Goal: Task Accomplishment & Management: Use online tool/utility

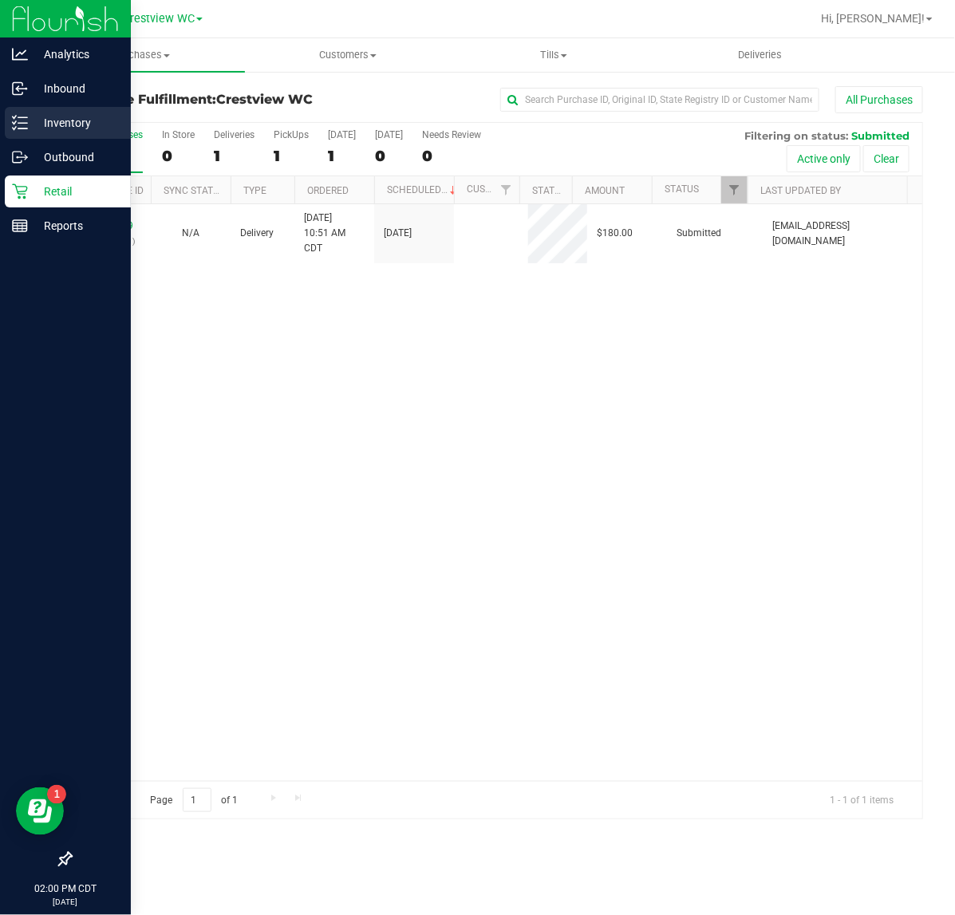
click at [30, 122] on p "Inventory" at bounding box center [76, 122] width 96 height 19
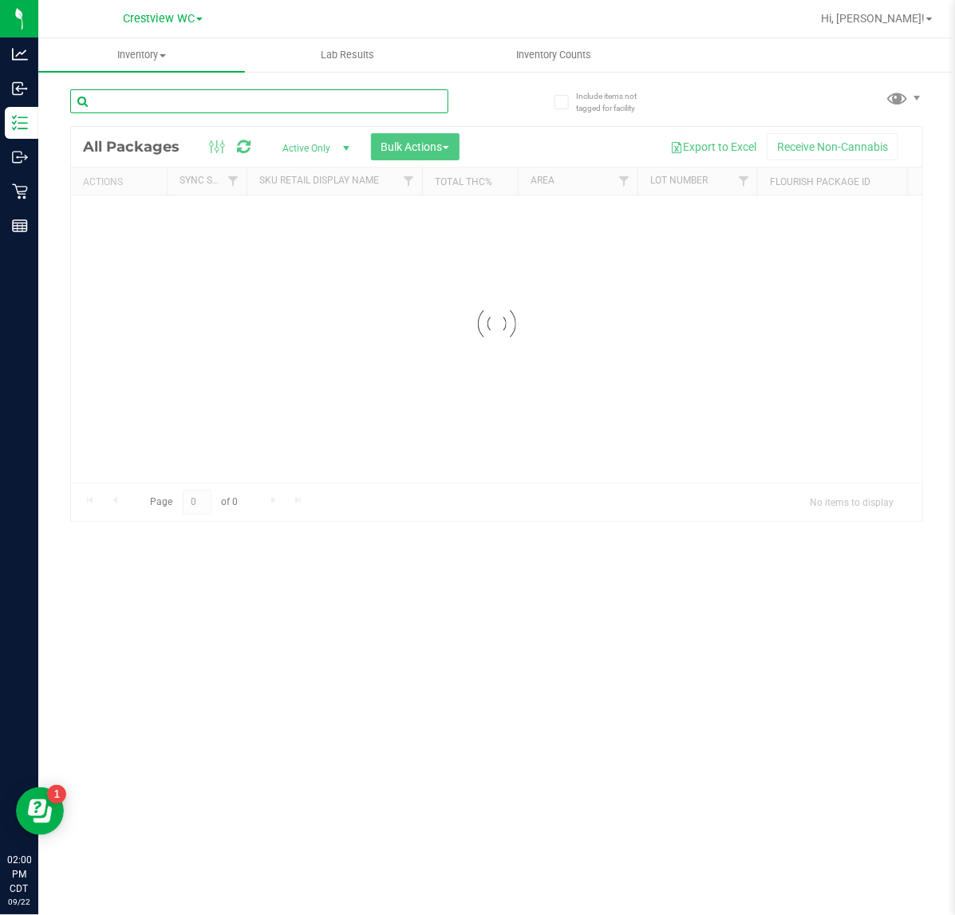
click at [168, 93] on input "text" at bounding box center [259, 101] width 378 height 24
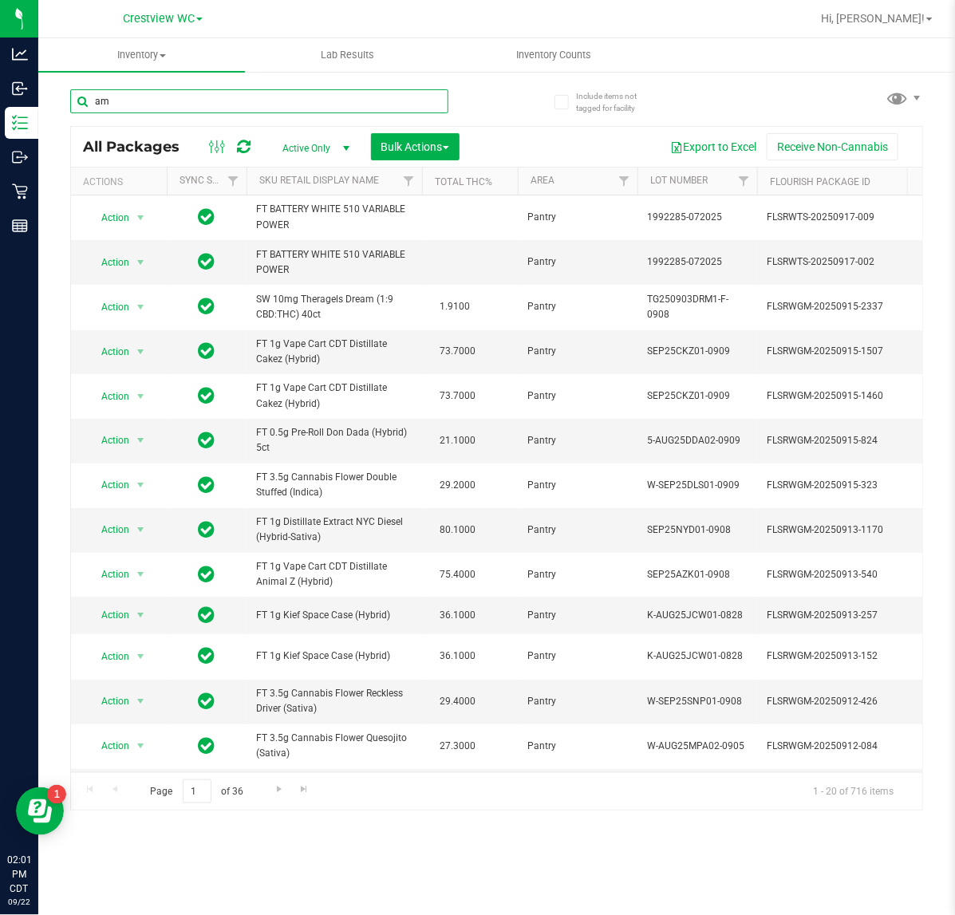
type input "a"
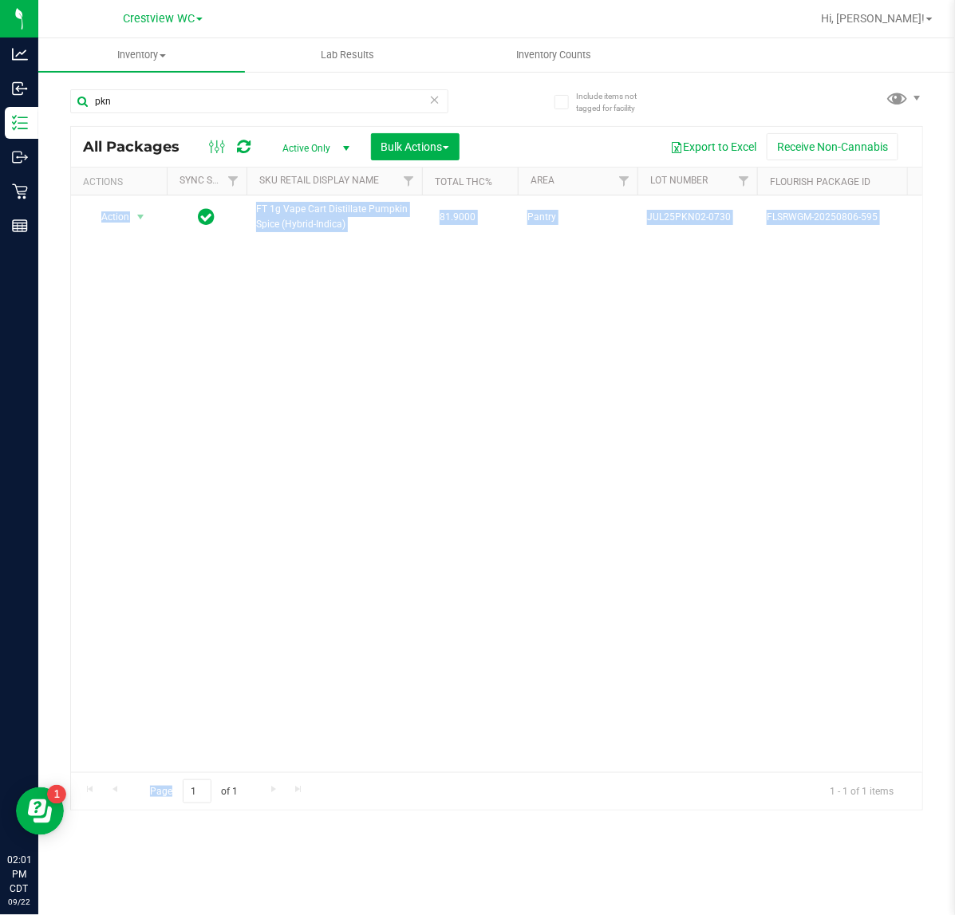
drag, startPoint x: 265, startPoint y: 768, endPoint x: 333, endPoint y: 768, distance: 68.6
click at [333, 768] on div "All Packages Active Only Active Only Lab Samples Locked All External Internal B…" at bounding box center [496, 468] width 853 height 685
click at [341, 684] on div "Action Action Adjust qty Create package Edit attributes Global inventory Locate…" at bounding box center [496, 483] width 851 height 577
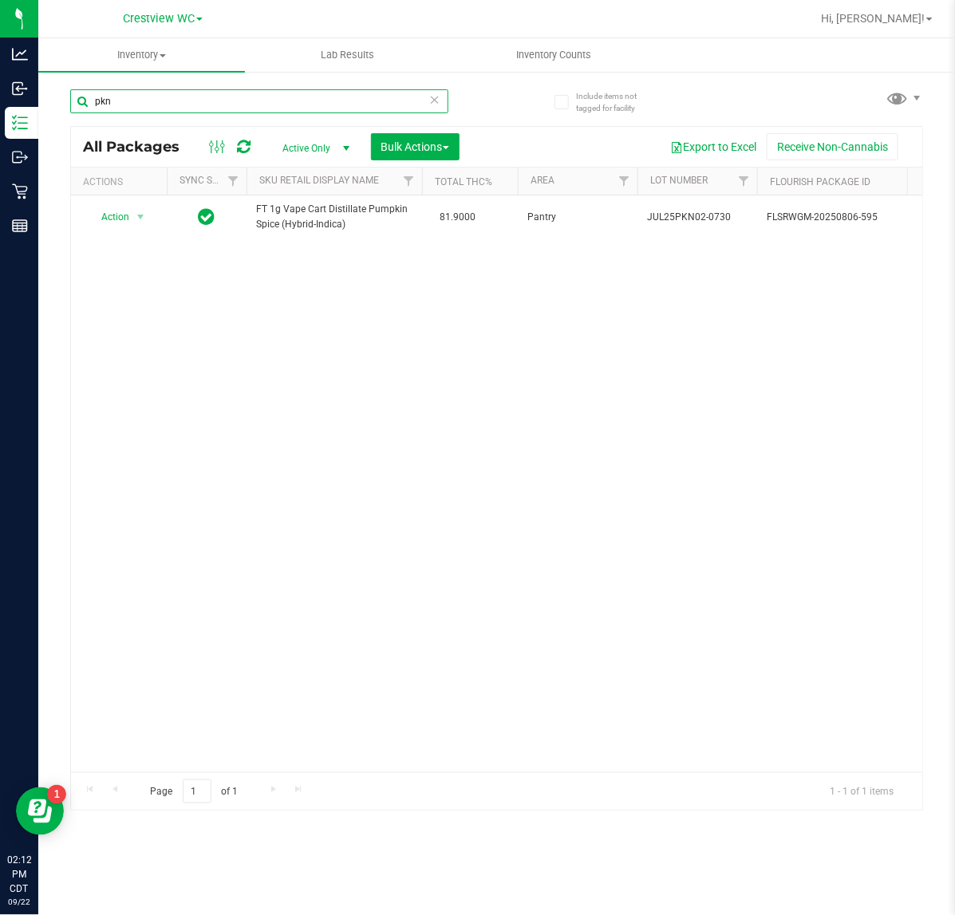
click at [152, 108] on input "pkn" at bounding box center [259, 101] width 378 height 24
drag, startPoint x: 152, startPoint y: 108, endPoint x: 92, endPoint y: 124, distance: 62.1
click at [150, 108] on input "pkn" at bounding box center [259, 101] width 378 height 24
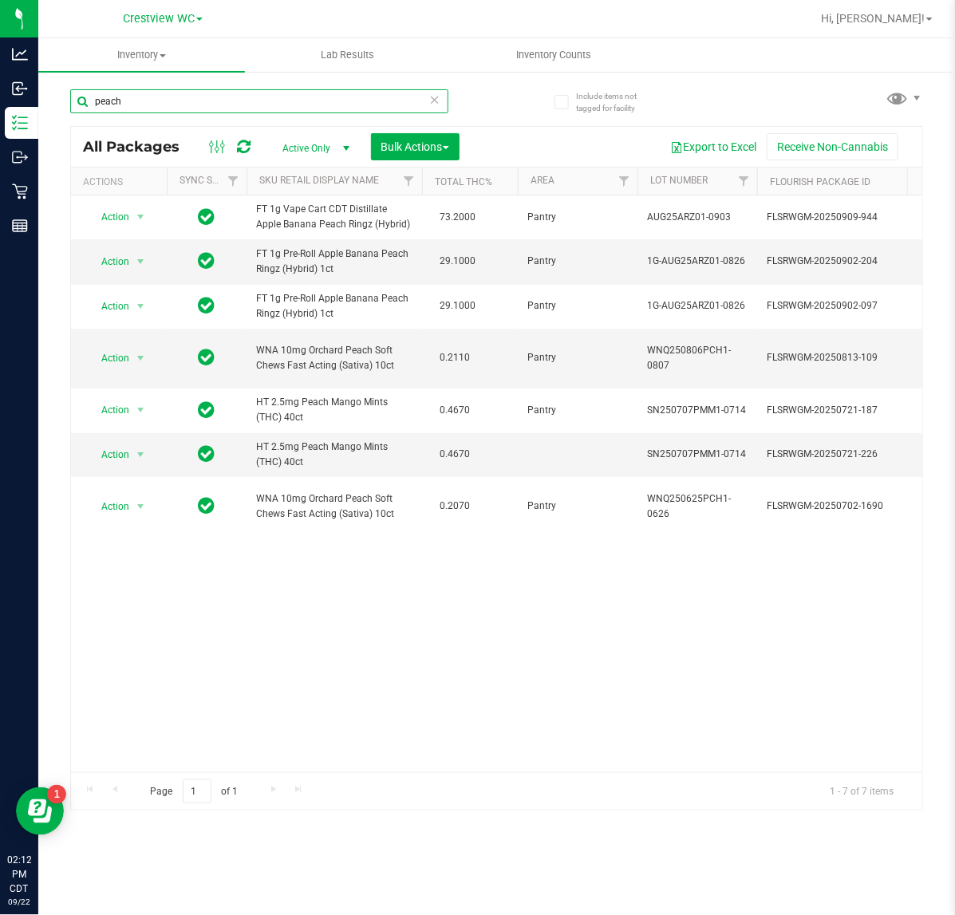
click at [140, 104] on input "peach" at bounding box center [259, 101] width 378 height 24
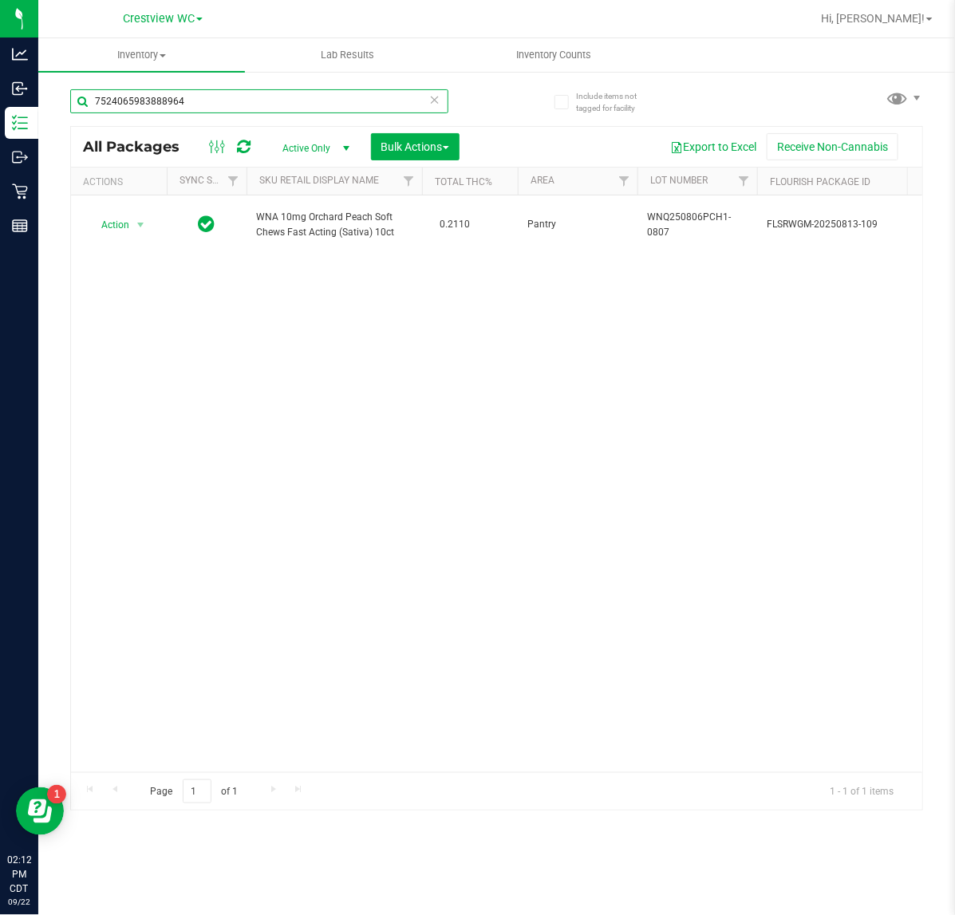
type input "7524065983888964"
click at [361, 496] on div "Action Action Edit attributes Global inventory Locate package Package audit log…" at bounding box center [496, 483] width 851 height 577
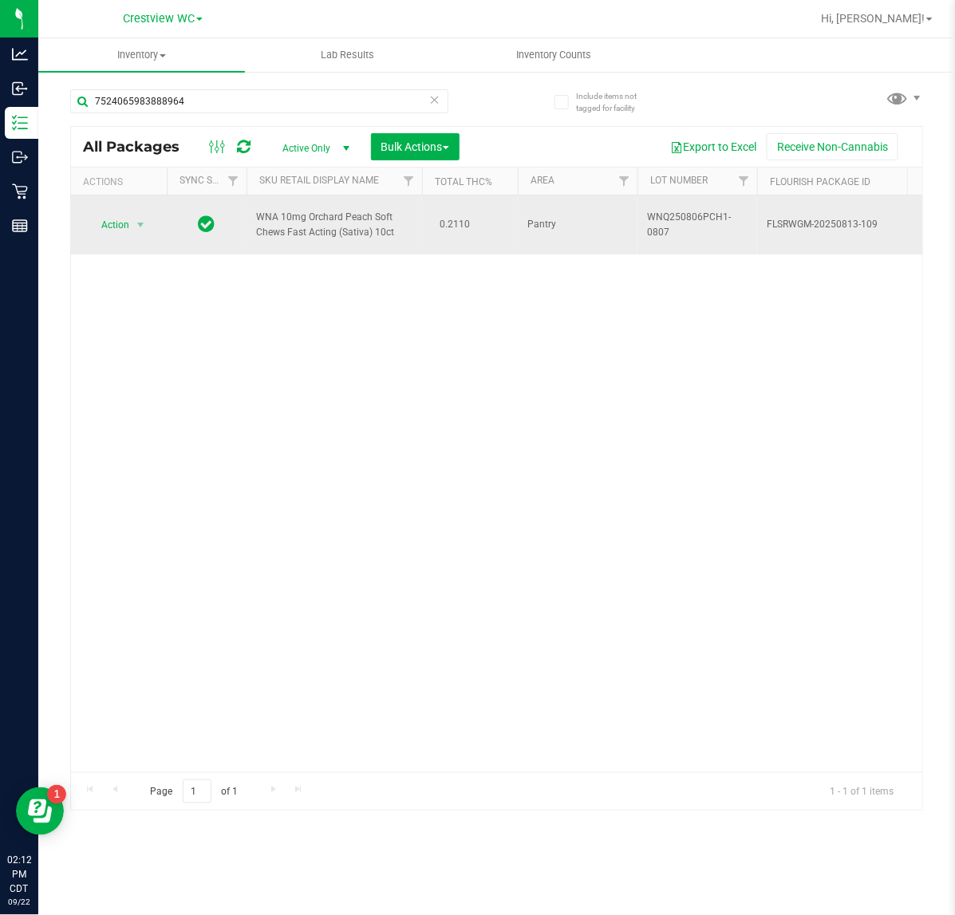
click at [112, 229] on span "Action" at bounding box center [108, 225] width 43 height 22
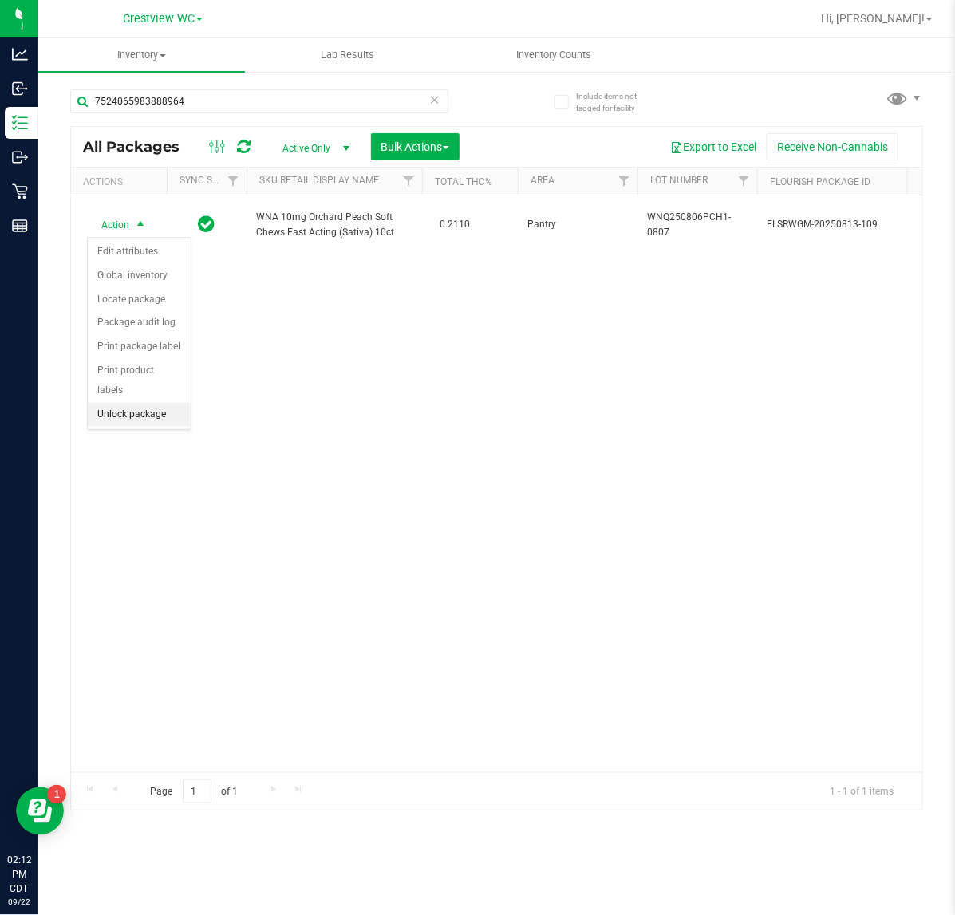
click at [152, 403] on li "Unlock package" at bounding box center [139, 415] width 103 height 24
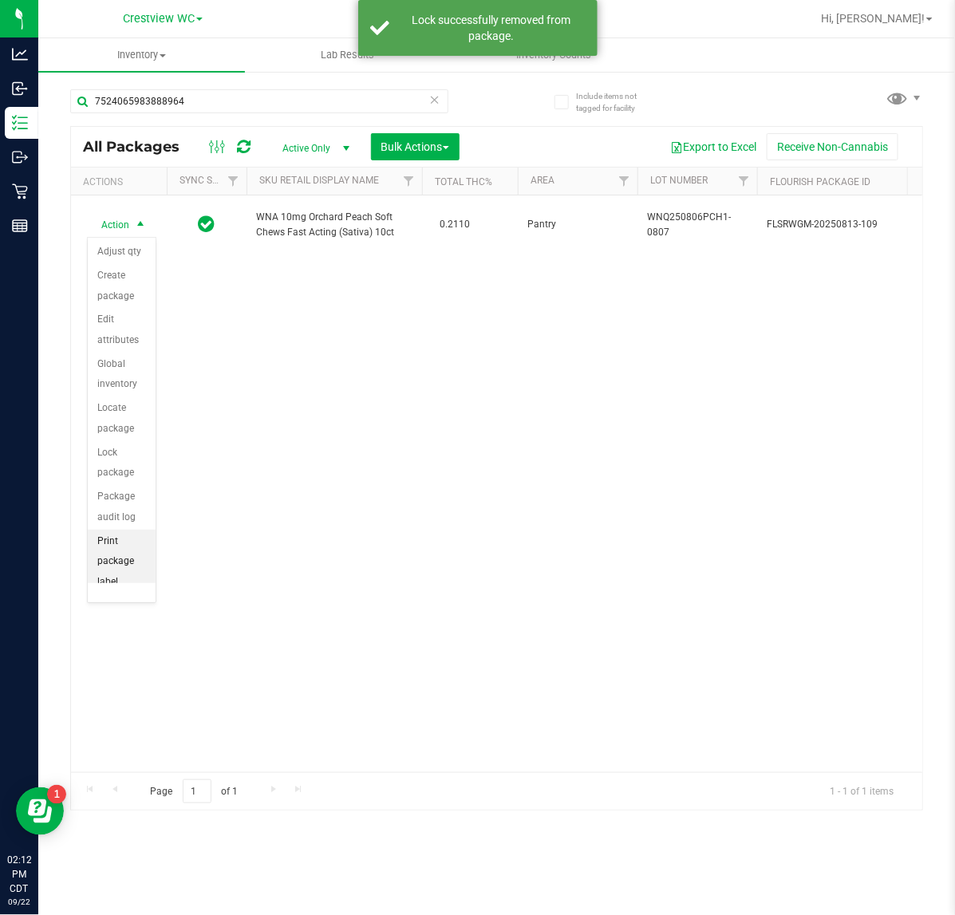
click at [102, 560] on li "Print package label" at bounding box center [122, 562] width 68 height 65
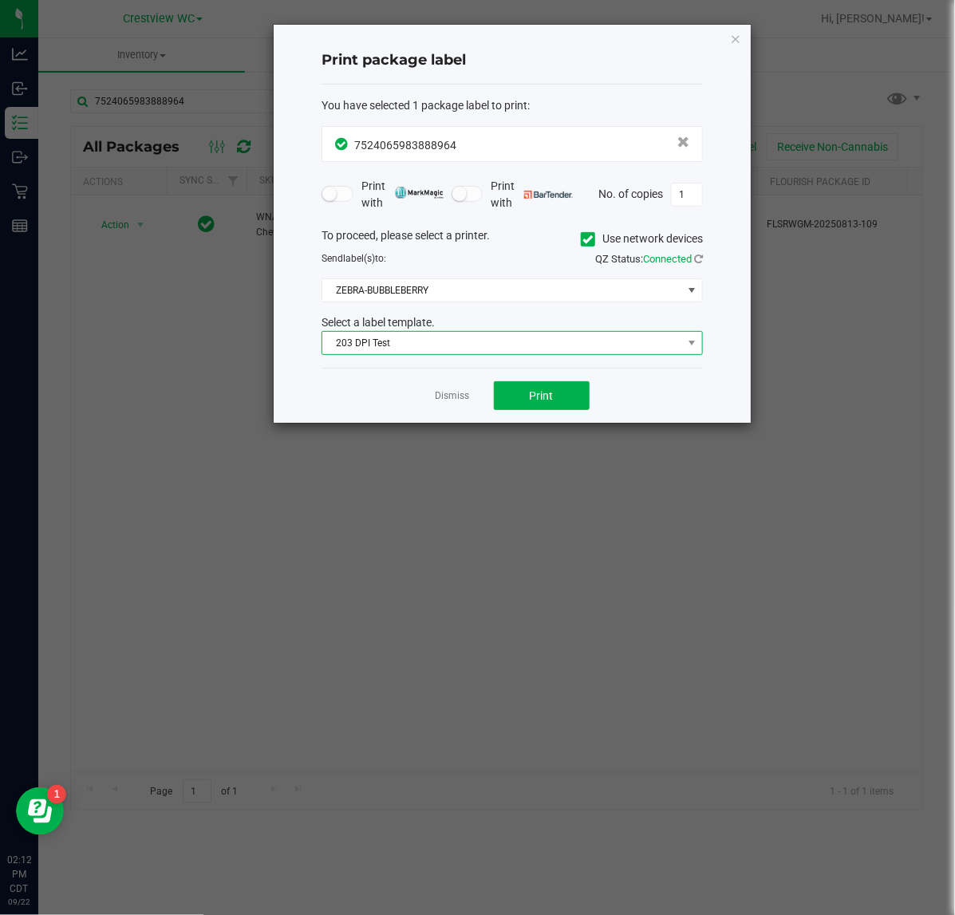
click at [435, 354] on span "203 DPI Test" at bounding box center [502, 343] width 360 height 22
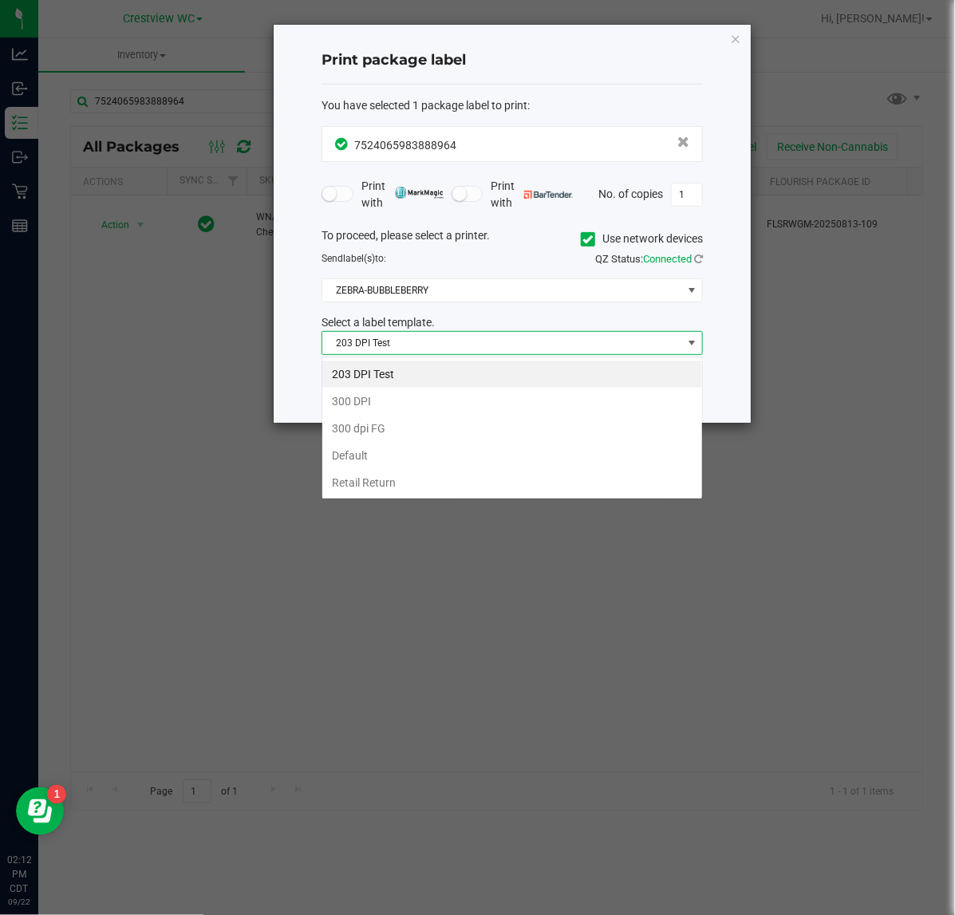
scroll to position [25, 380]
click at [256, 411] on div "Print package label You have selected 1 package label to print : 75240659838889…" at bounding box center [483, 224] width 536 height 400
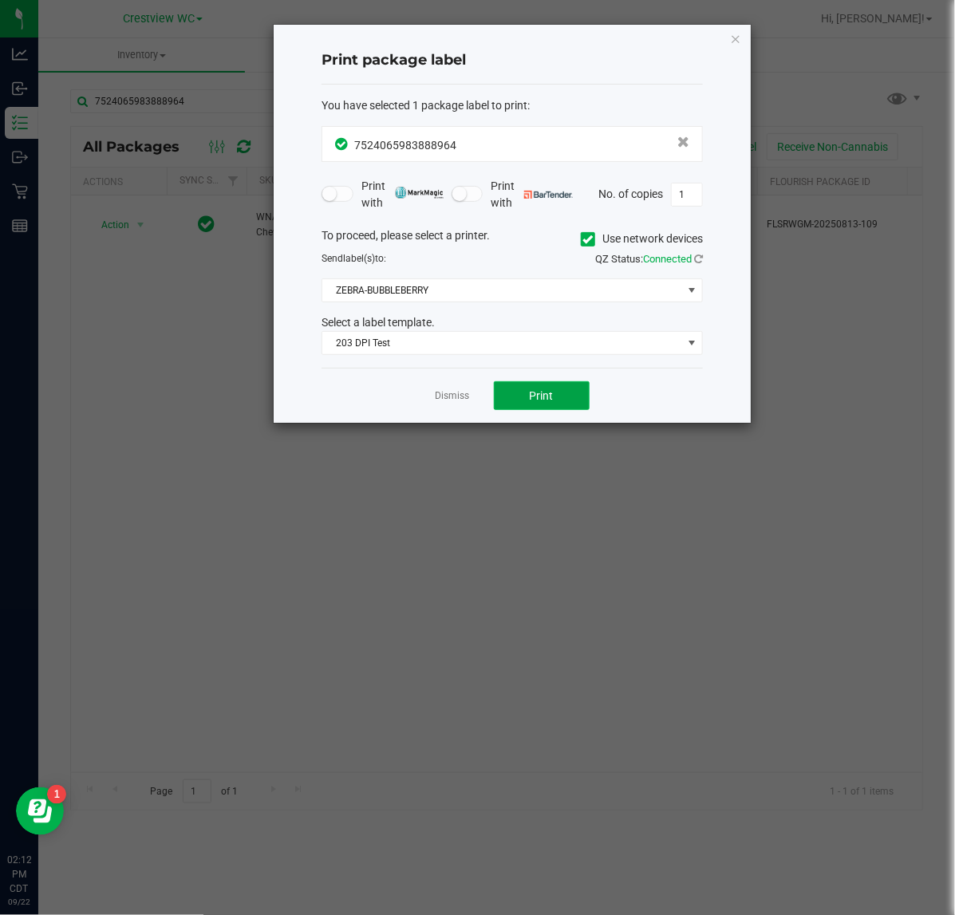
click at [524, 393] on button "Print" at bounding box center [542, 395] width 96 height 29
click at [463, 400] on link "Dismiss" at bounding box center [453, 396] width 34 height 14
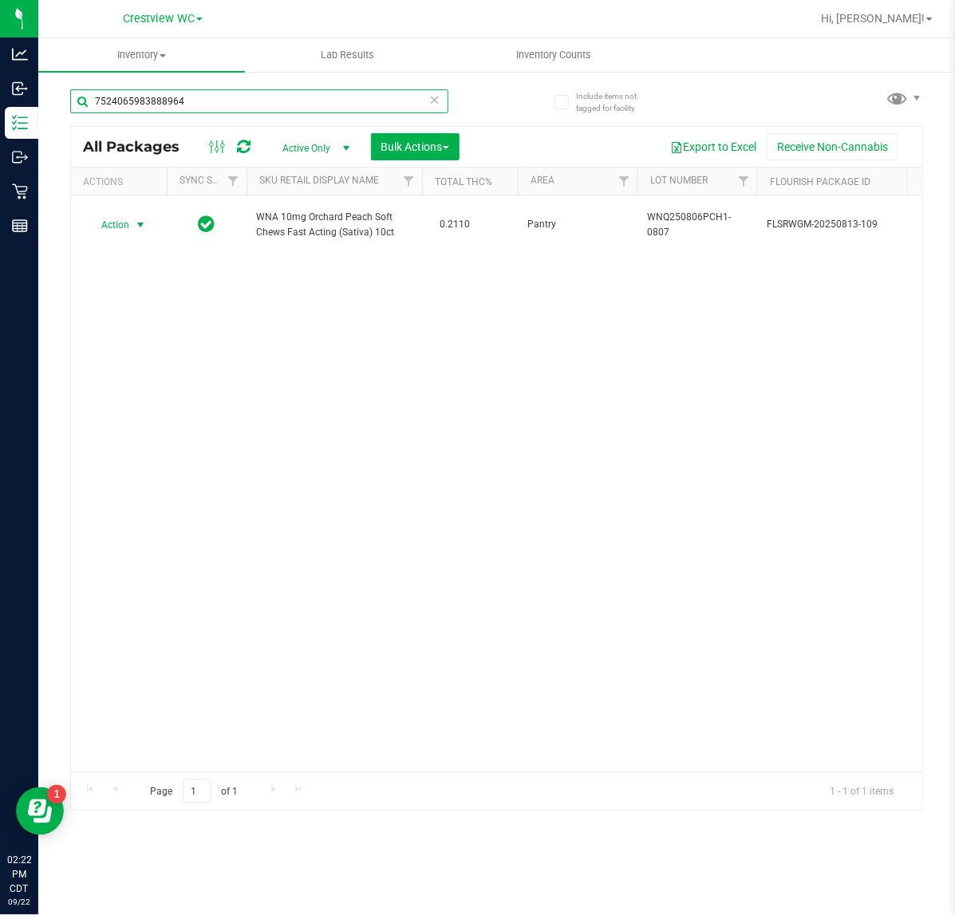
click at [202, 94] on input "7524065983888964" at bounding box center [259, 101] width 378 height 24
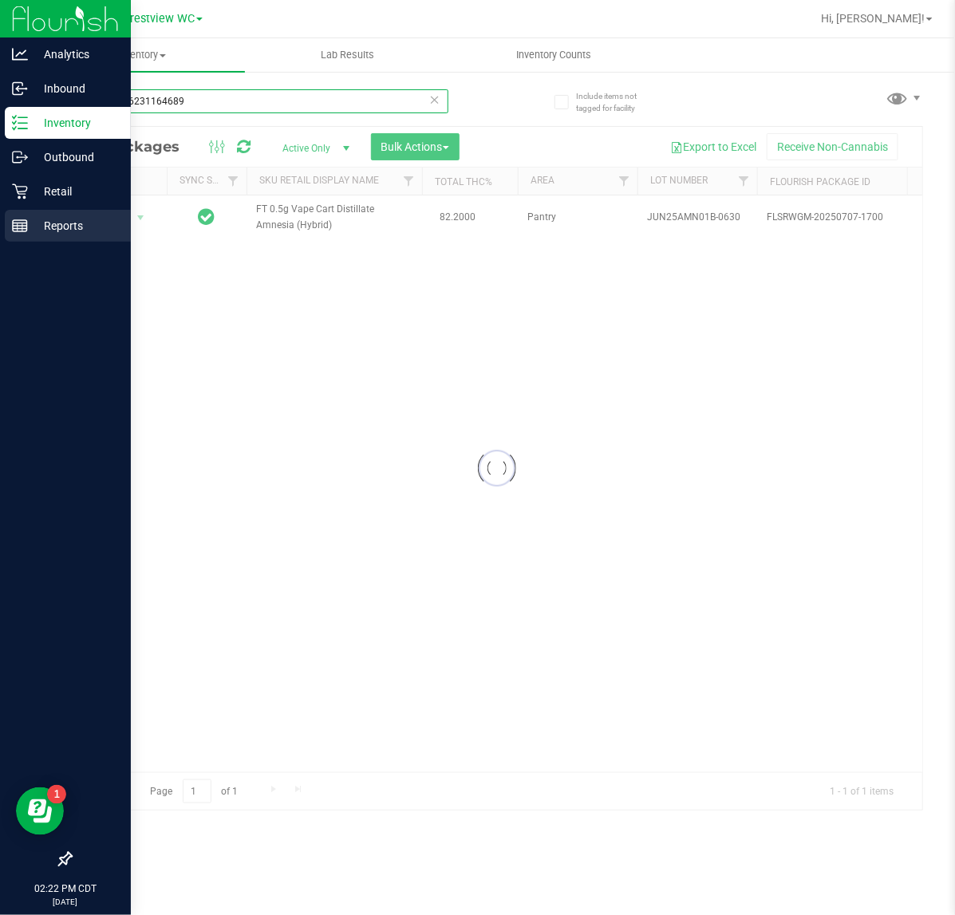
type input "8383006231164689"
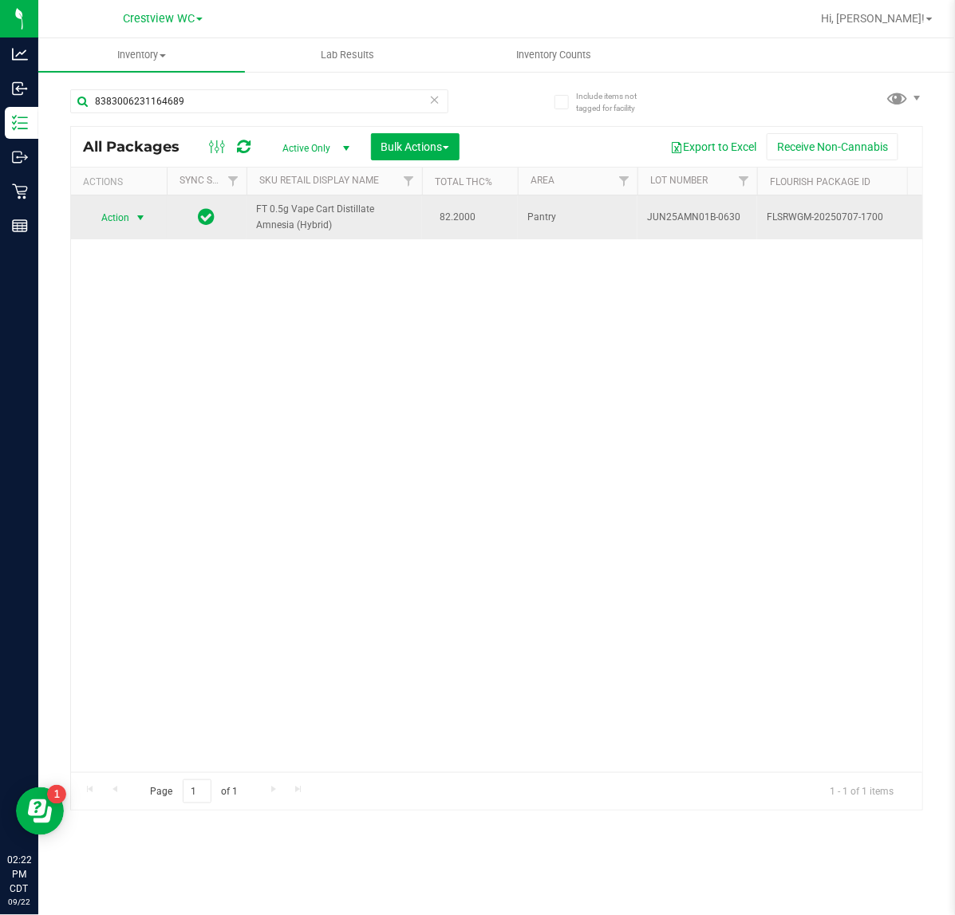
click at [124, 207] on span "Action" at bounding box center [108, 218] width 43 height 22
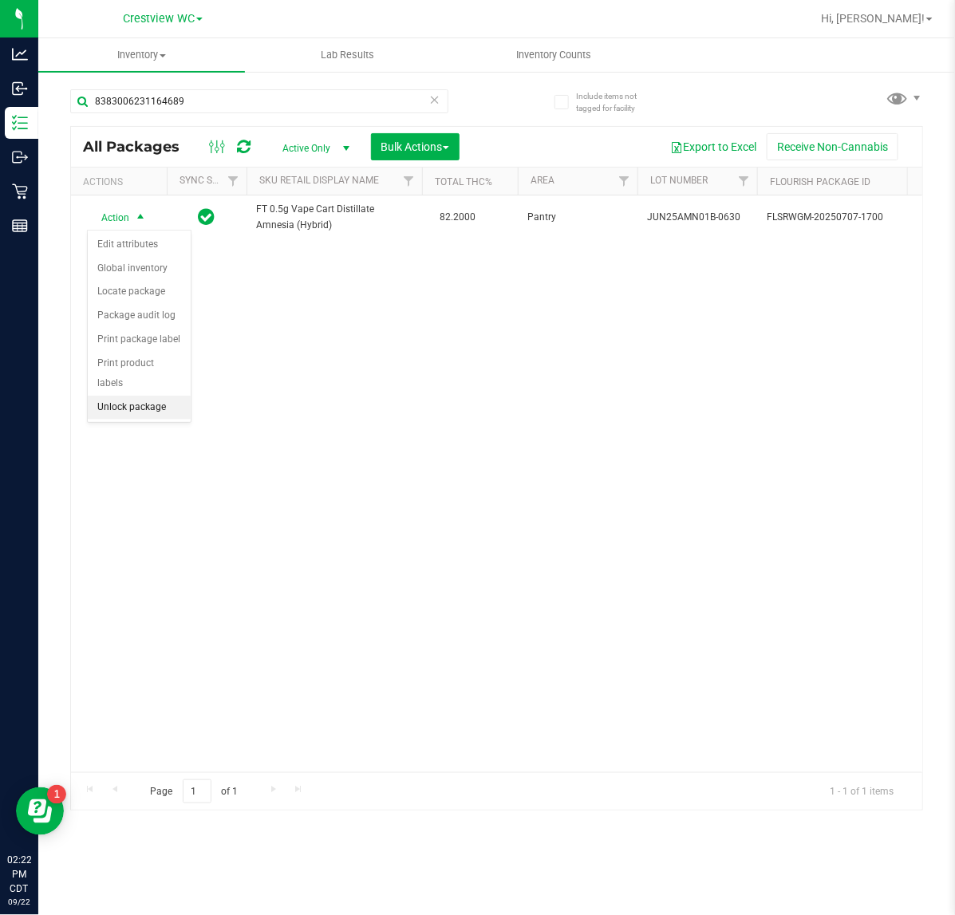
click at [121, 400] on li "Unlock package" at bounding box center [139, 408] width 103 height 24
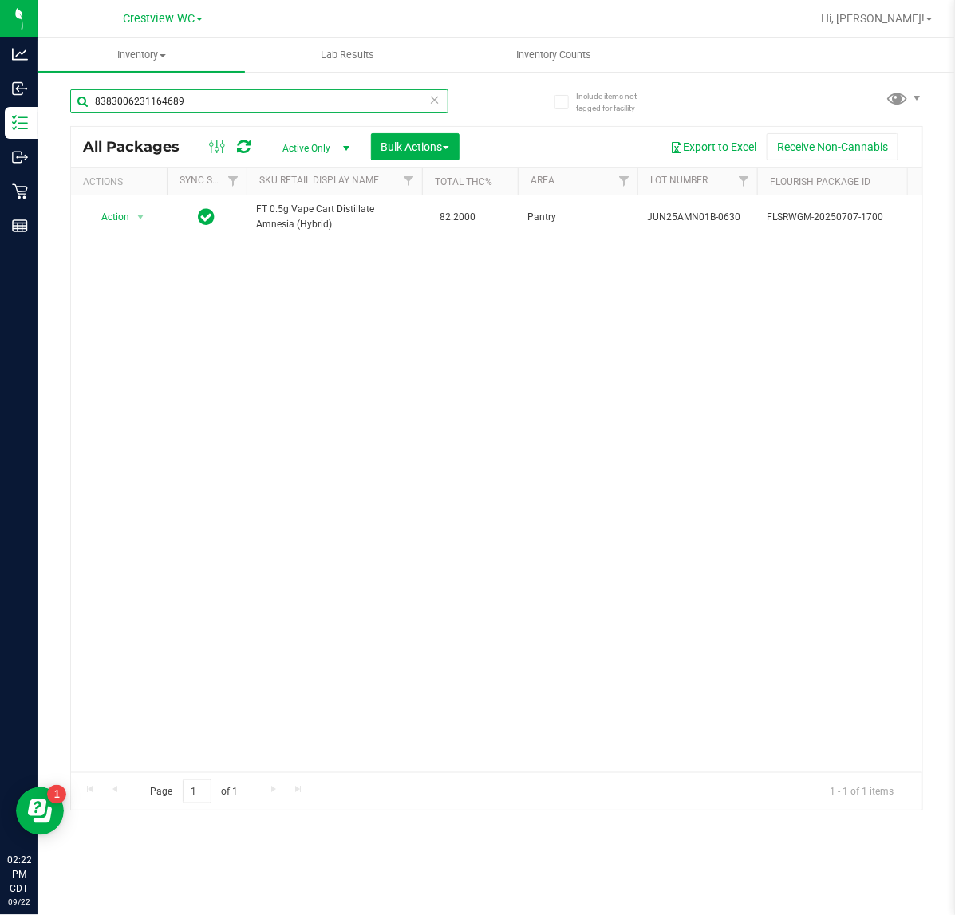
drag, startPoint x: 212, startPoint y: 108, endPoint x: -449, endPoint y: 160, distance: 663.2
click at [0, 160] on html "Analytics Inbound Inventory Outbound Retail Reports 02:22 PM CDT [DATE] 09/22 C…" at bounding box center [477, 457] width 955 height 915
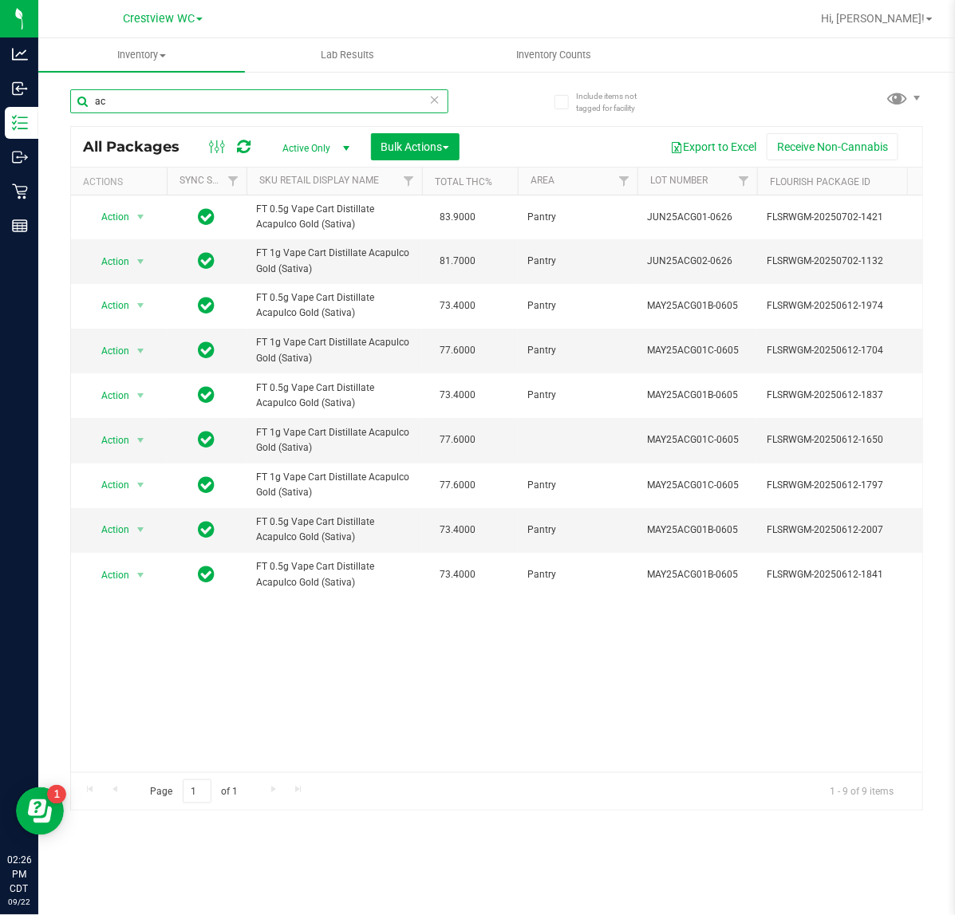
type input "a"
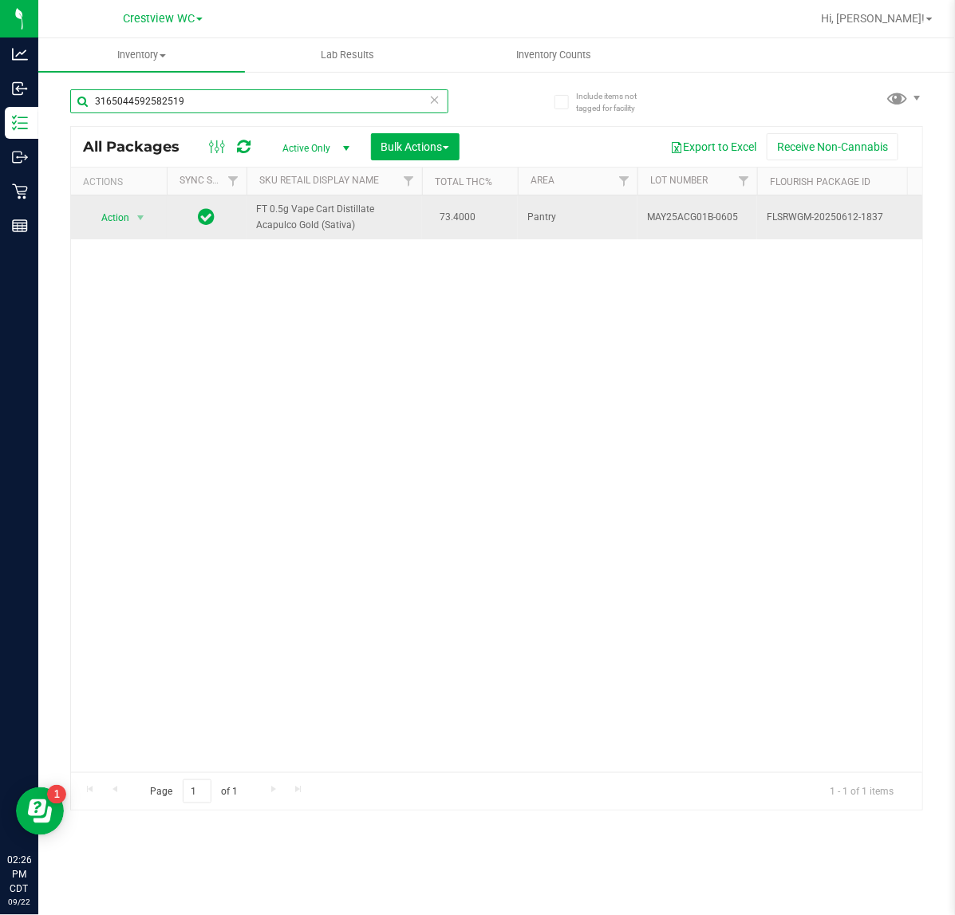
type input "3165044592582519"
click at [117, 215] on span "Action" at bounding box center [108, 218] width 43 height 22
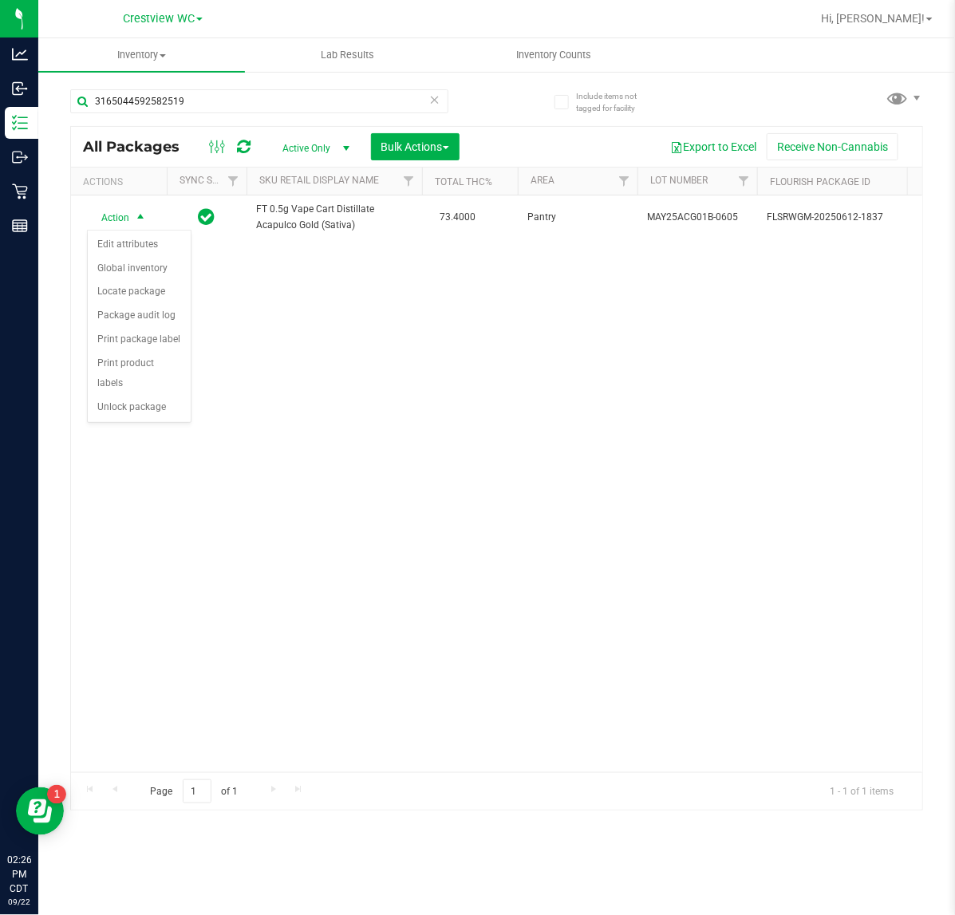
click at [117, 401] on div "Action Edit attributes Global inventory Locate package Package audit log Print …" at bounding box center [139, 327] width 104 height 194
click at [168, 399] on li "Unlock package" at bounding box center [139, 408] width 103 height 24
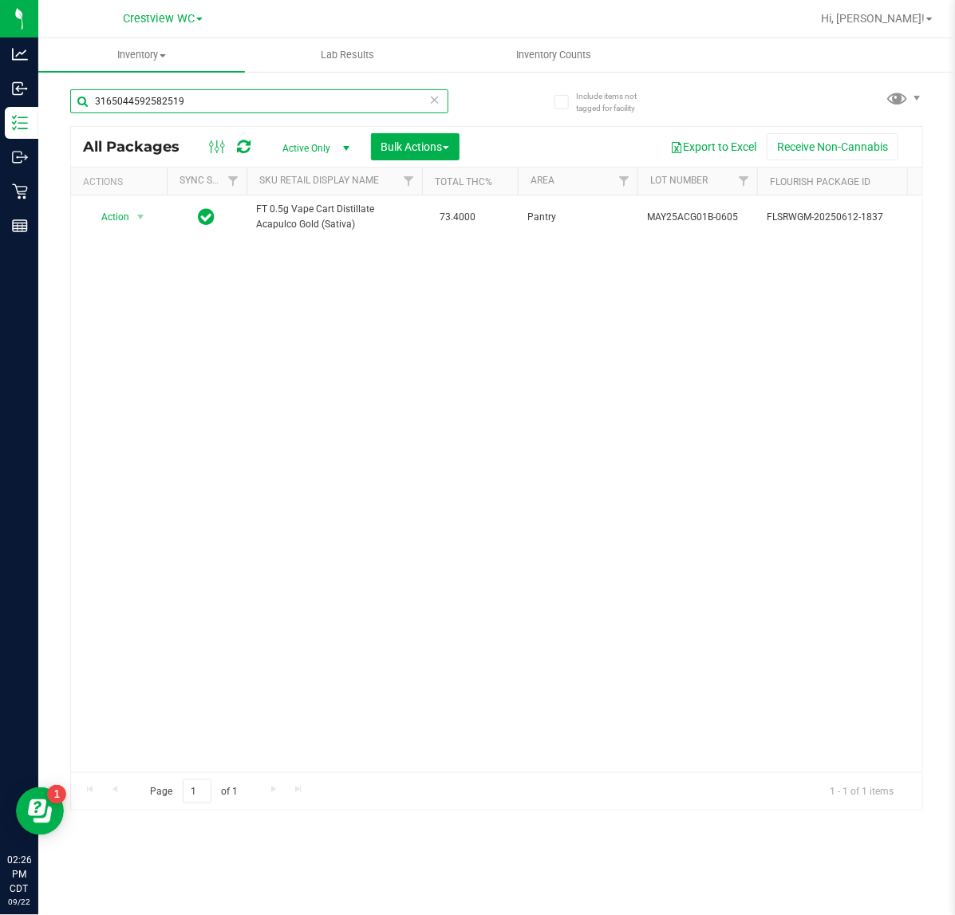
click at [180, 101] on input "3165044592582519" at bounding box center [259, 101] width 378 height 24
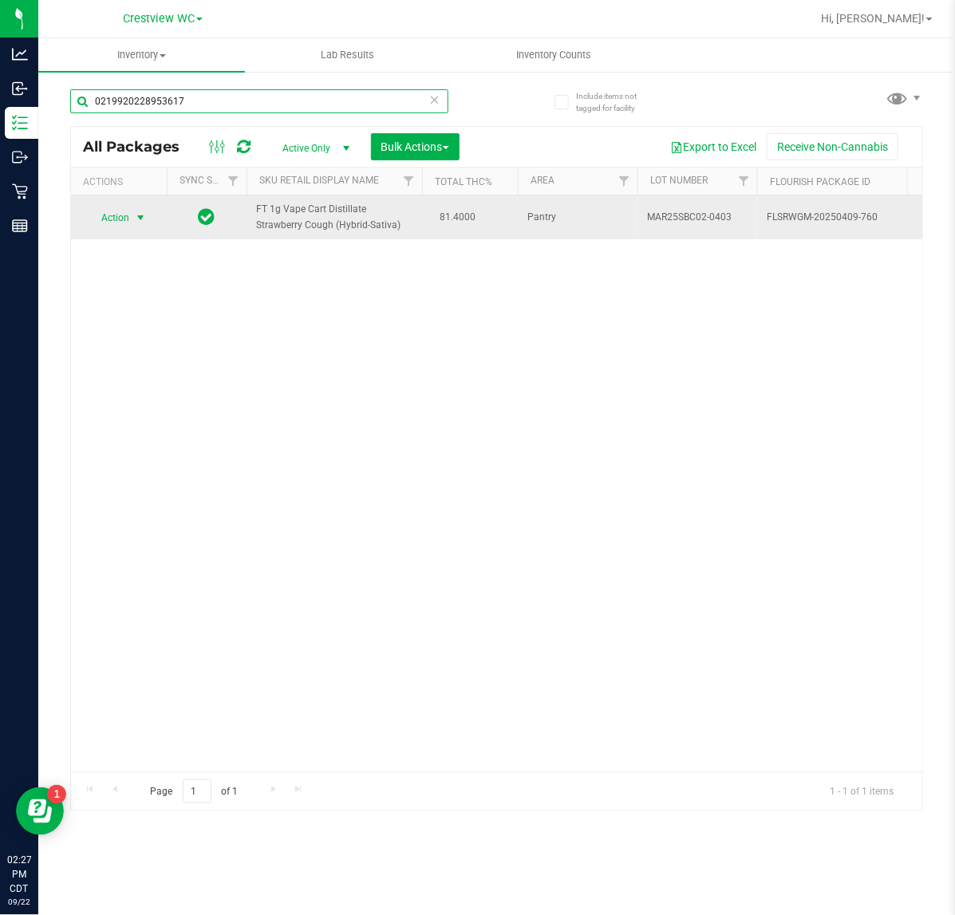
type input "0219920228953617"
click at [132, 226] on span "select" at bounding box center [141, 218] width 20 height 22
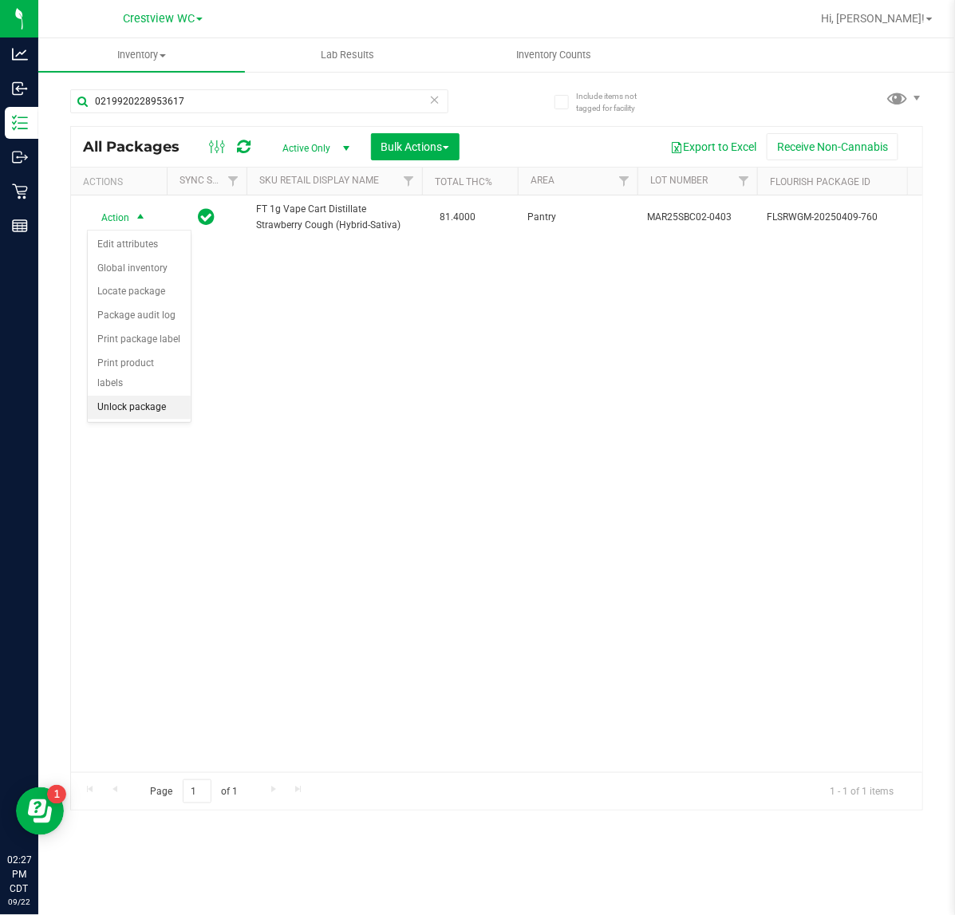
click at [129, 396] on li "Unlock package" at bounding box center [139, 408] width 103 height 24
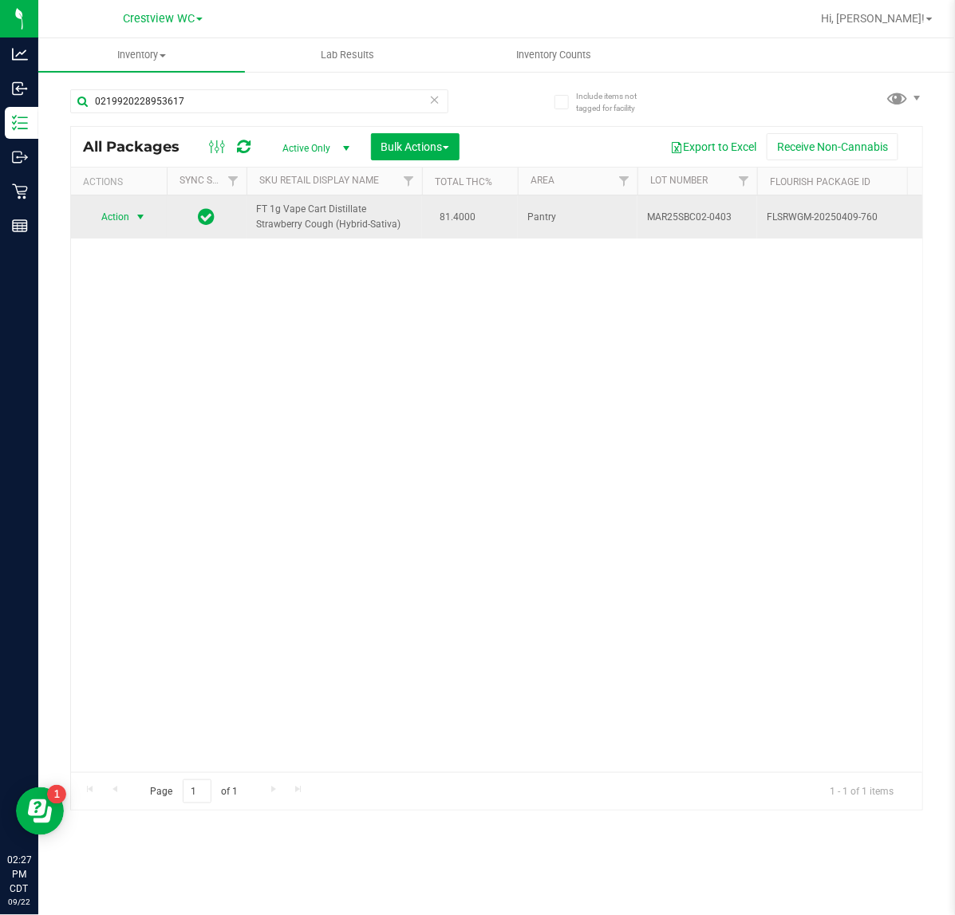
click at [146, 212] on span "select" at bounding box center [140, 217] width 13 height 13
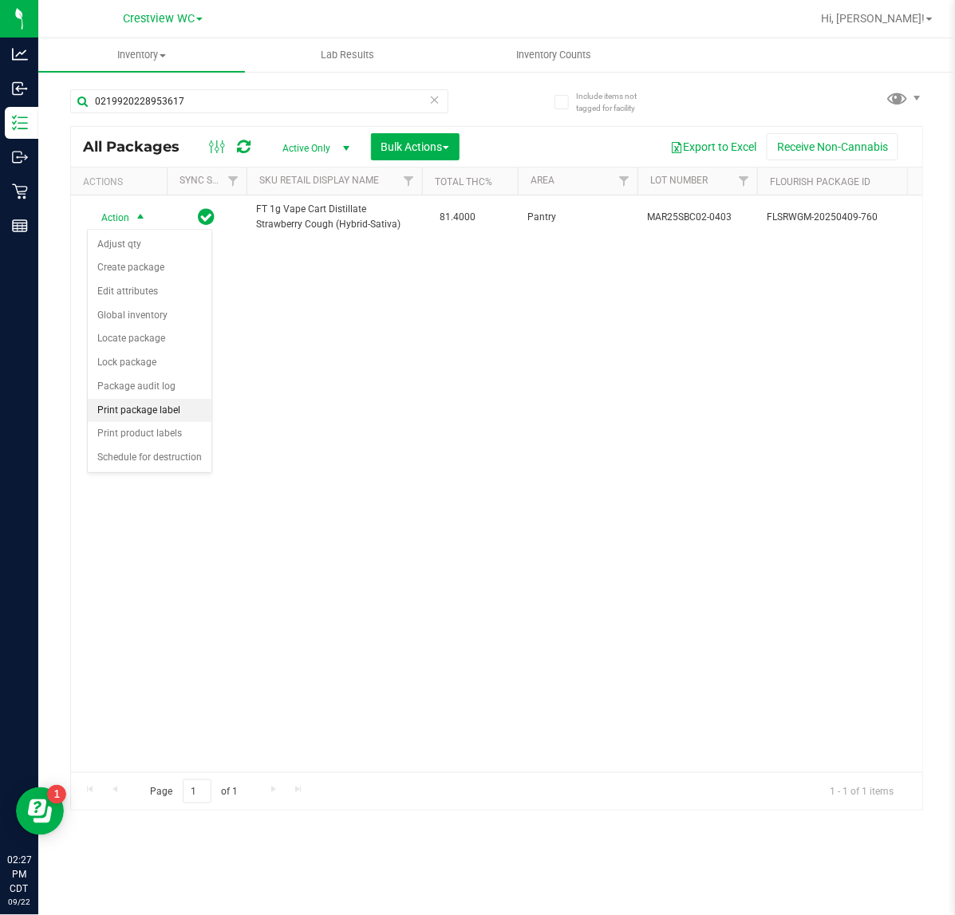
click at [173, 412] on li "Print package label" at bounding box center [150, 411] width 124 height 24
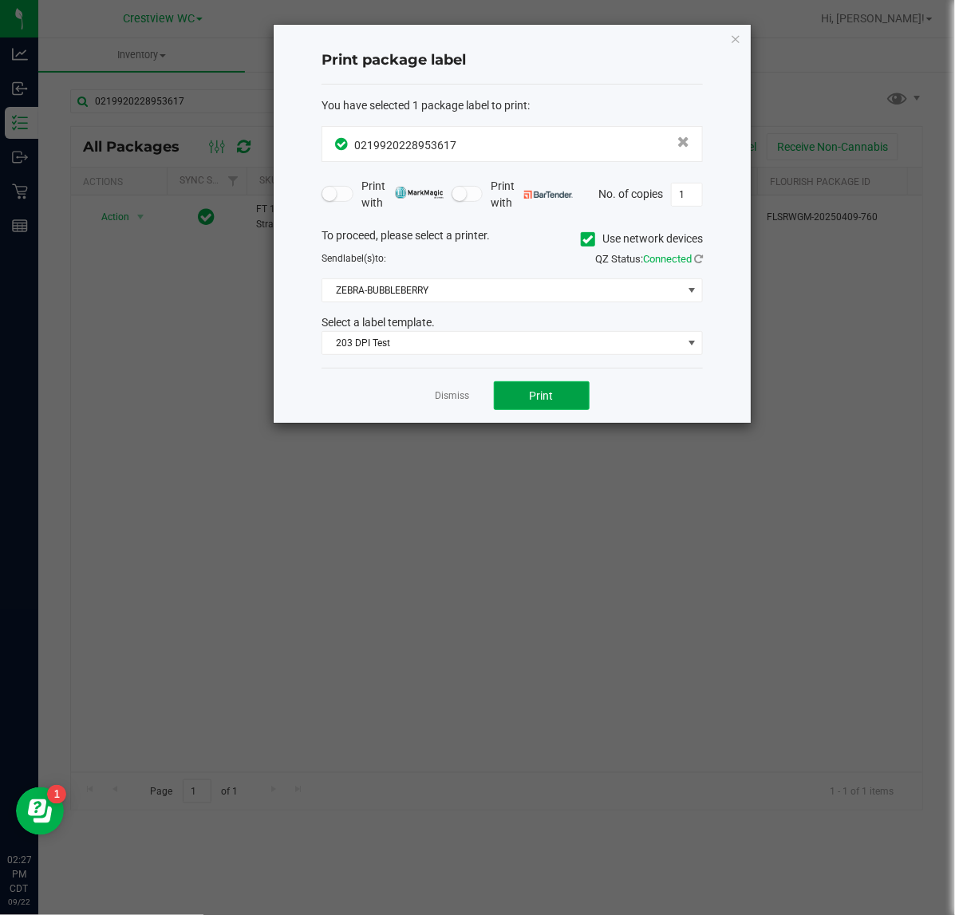
click at [532, 399] on span "Print" at bounding box center [542, 395] width 24 height 13
click at [465, 389] on app-cancel-button "Dismiss" at bounding box center [453, 396] width 34 height 17
click at [439, 401] on link "Dismiss" at bounding box center [453, 396] width 34 height 14
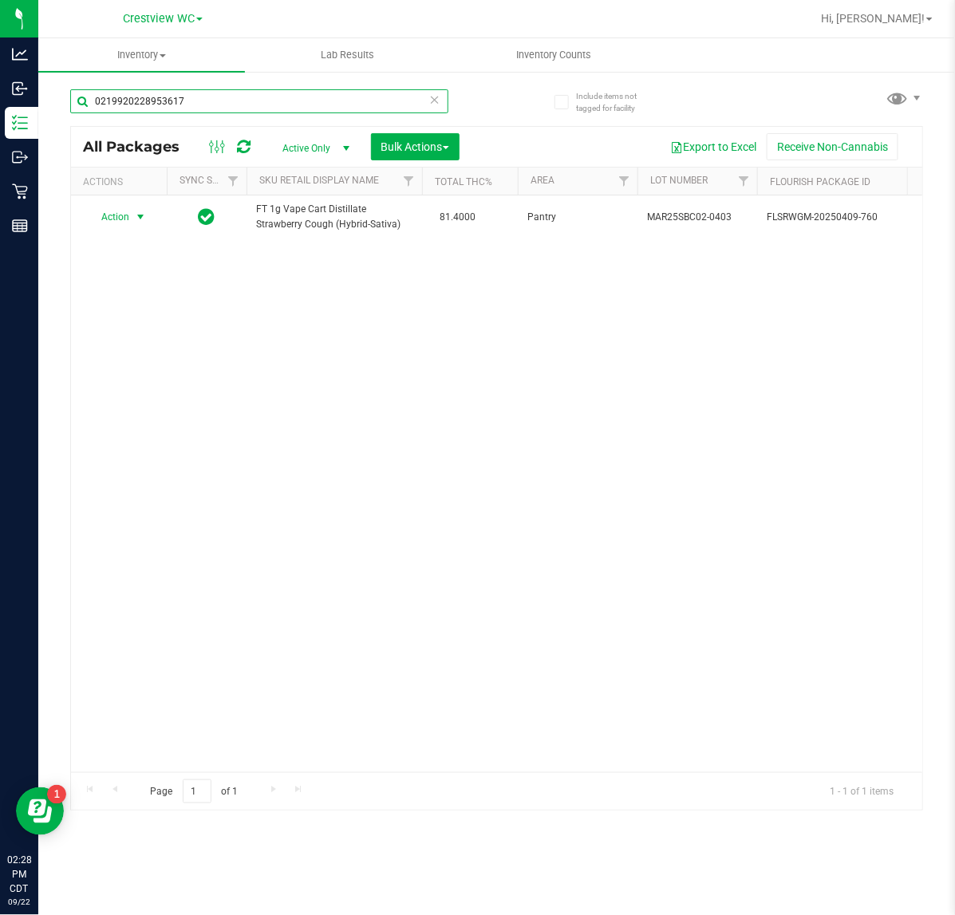
click at [254, 106] on input "0219920228953617" at bounding box center [259, 101] width 378 height 24
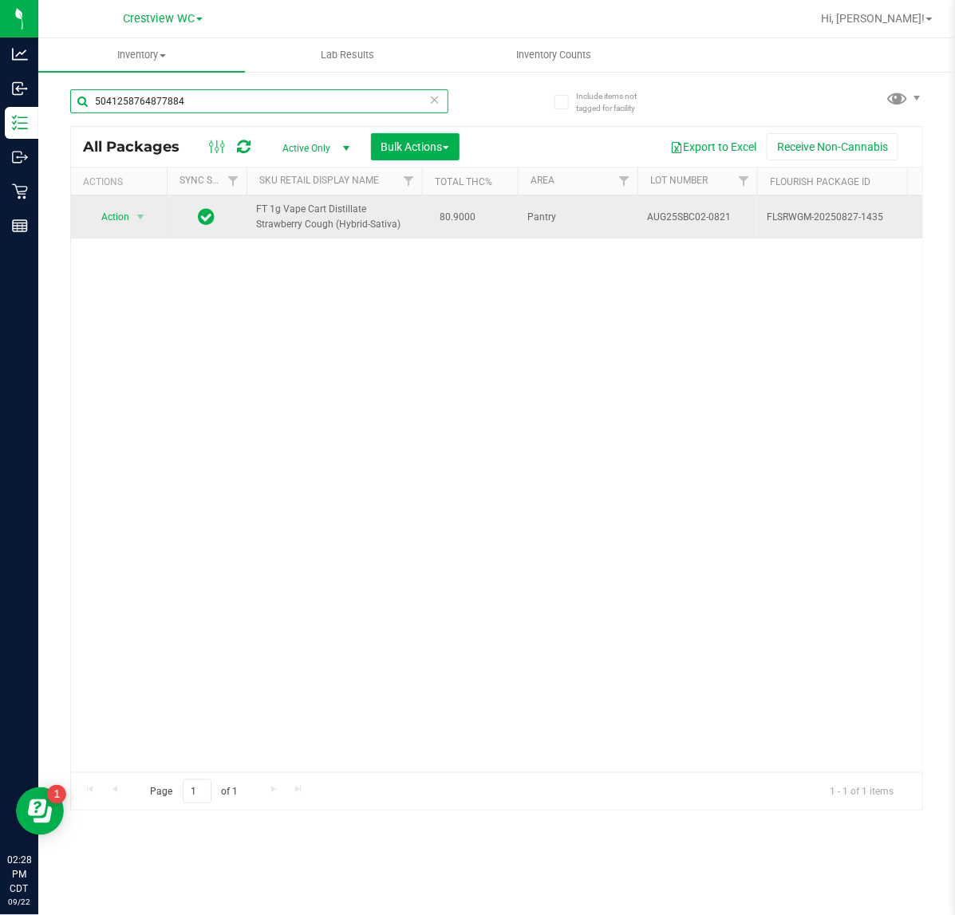
type input "5041258764877884"
click at [128, 229] on td "Action Action Adjust qty Create package Edit attributes Global inventory Locate…" at bounding box center [119, 216] width 96 height 43
click at [136, 202] on td "Action Action Adjust qty Create package Edit attributes Global inventory Locate…" at bounding box center [119, 216] width 96 height 43
click at [128, 222] on span "Action" at bounding box center [108, 217] width 43 height 22
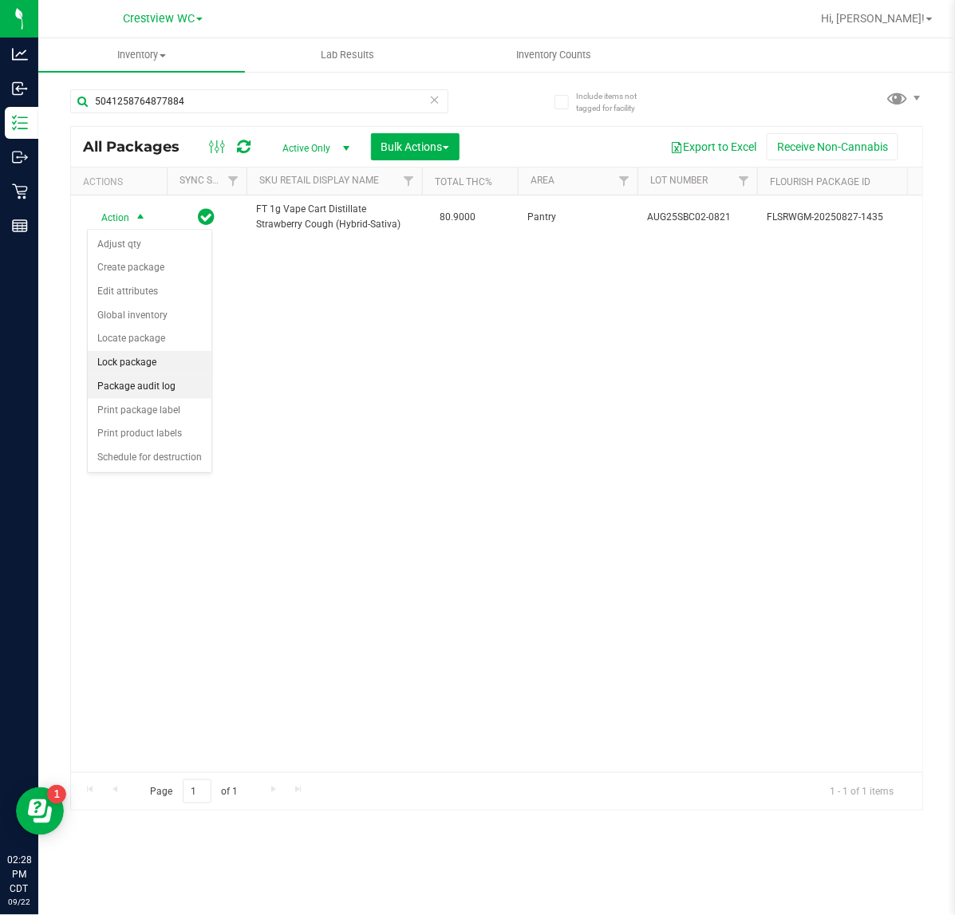
click at [148, 364] on li "Lock package" at bounding box center [150, 363] width 124 height 24
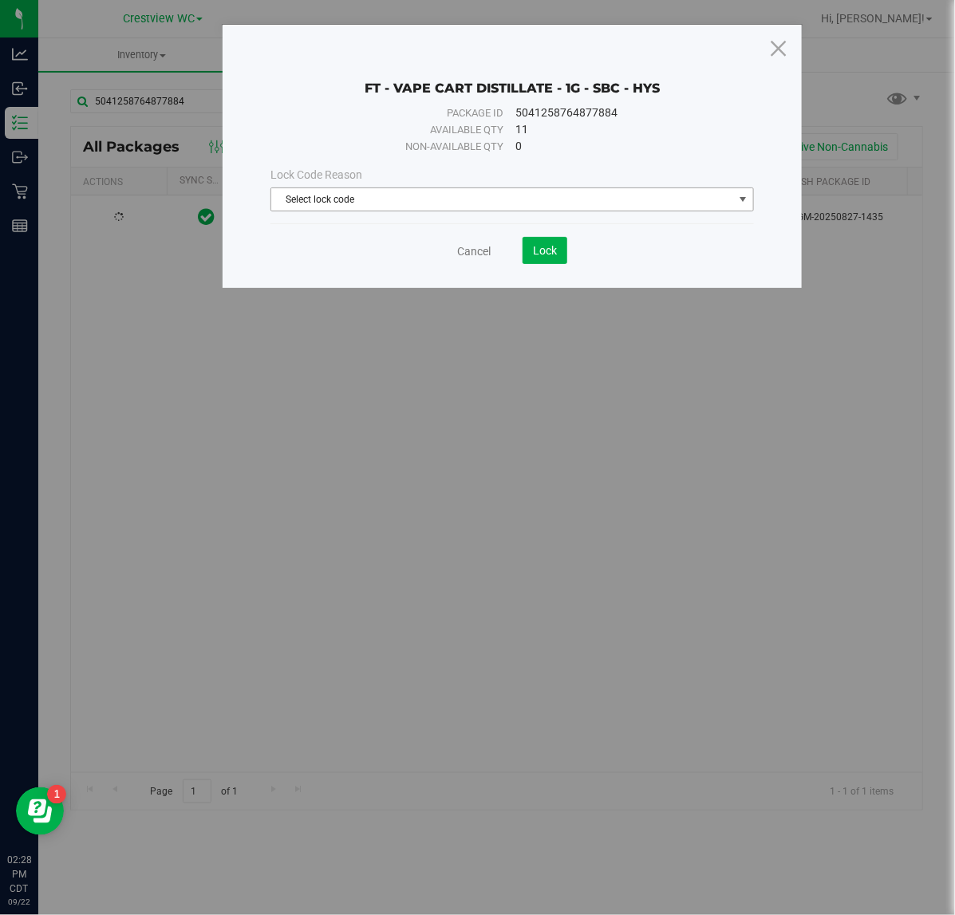
click at [451, 197] on span "Select lock code" at bounding box center [501, 199] width 461 height 22
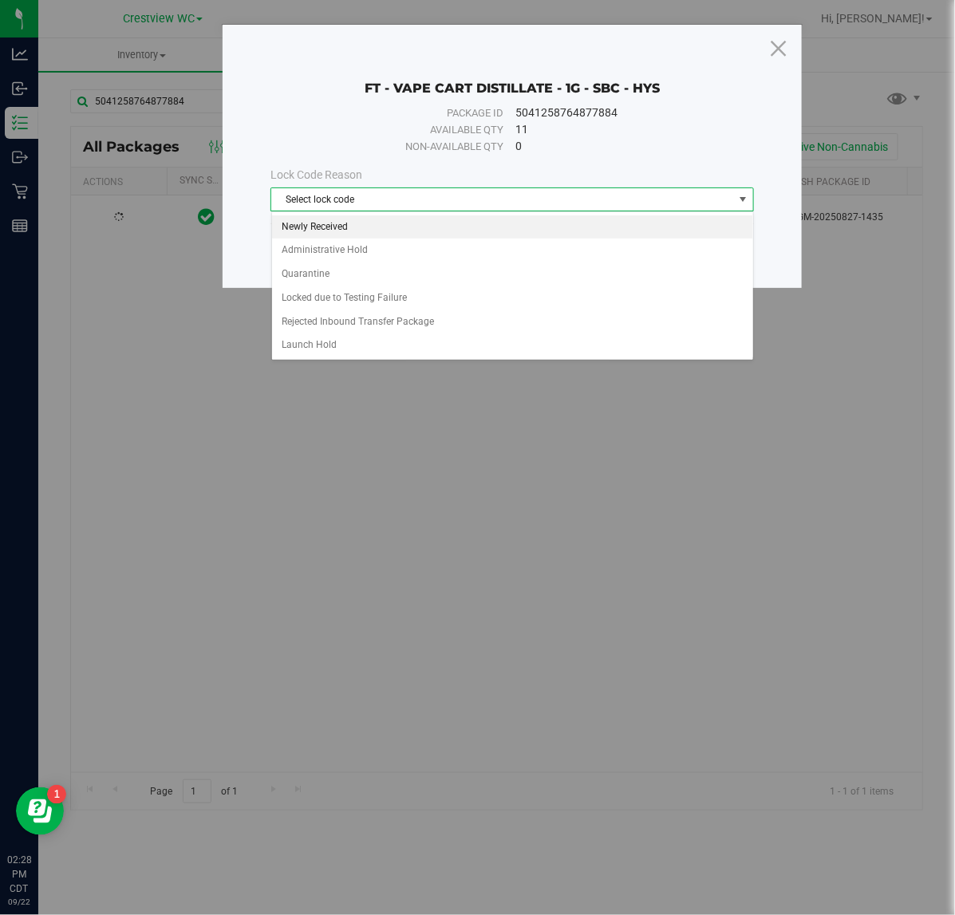
click at [421, 225] on li "Newly Received" at bounding box center [512, 227] width 481 height 24
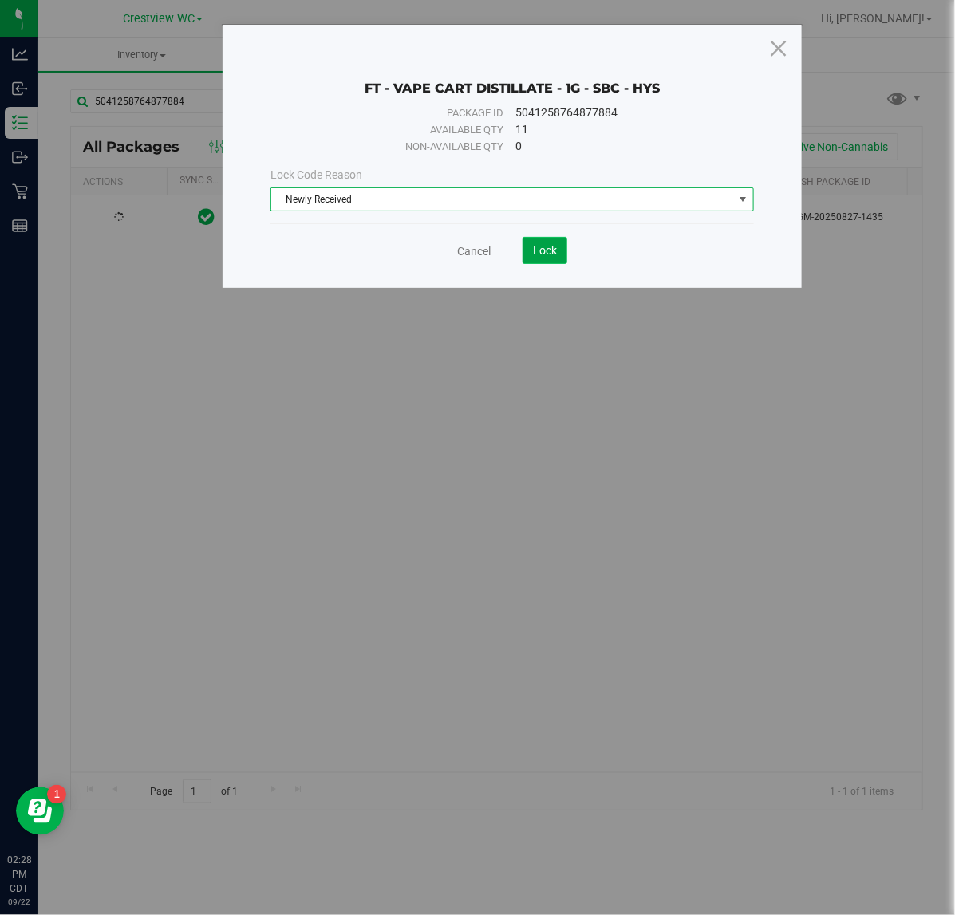
click at [543, 257] on span "Lock" at bounding box center [545, 250] width 24 height 13
